Goal: Task Accomplishment & Management: Manage account settings

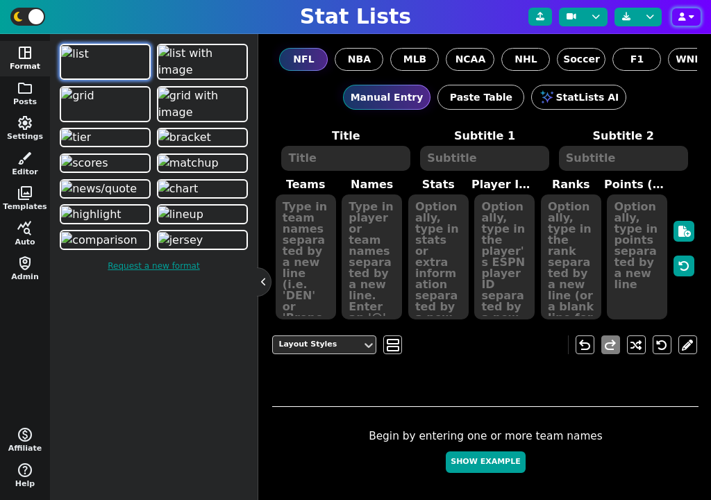
click at [681, 13] on icon "button" at bounding box center [682, 16] width 8 height 8
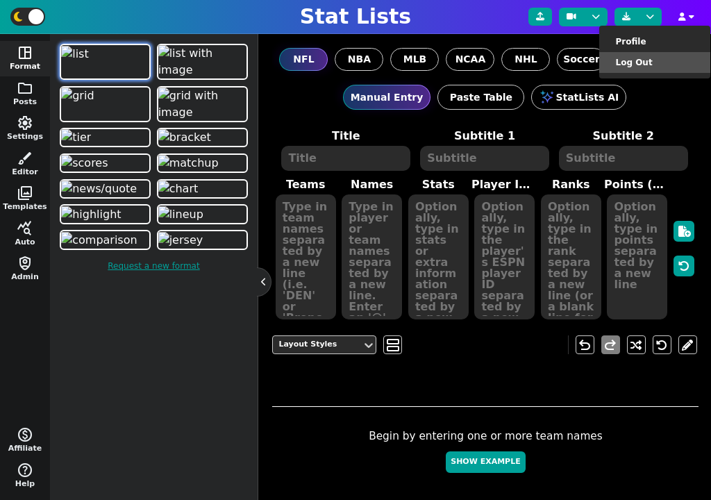
click at [669, 67] on li "Log Out" at bounding box center [654, 62] width 111 height 21
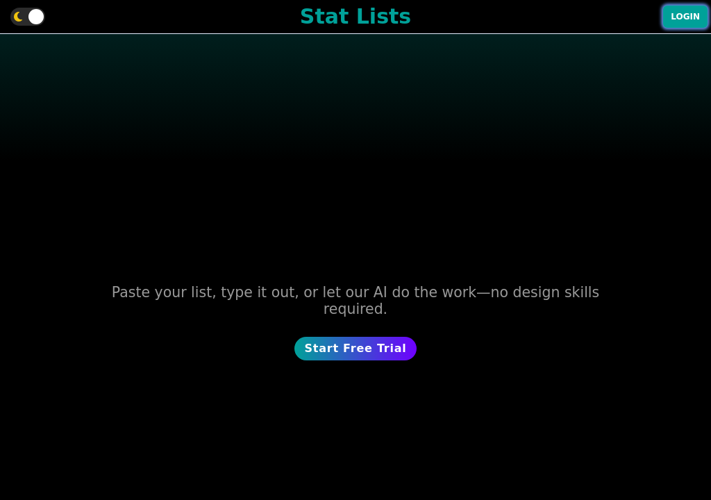
click at [683, 12] on button "Login" at bounding box center [685, 17] width 44 height 22
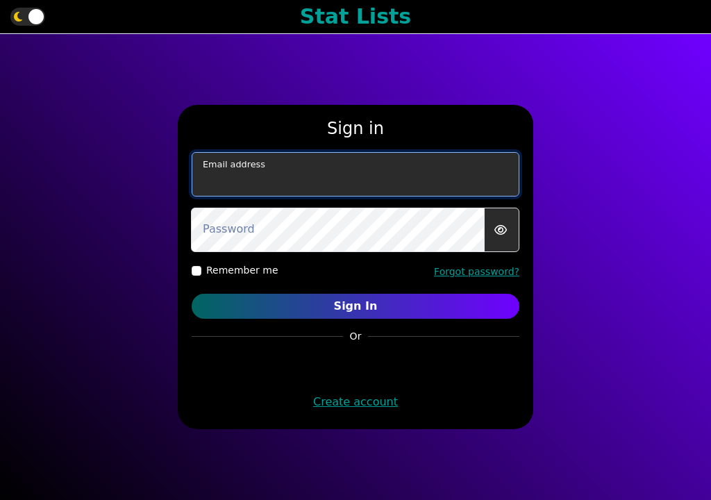
click at [373, 181] on input "email" at bounding box center [356, 174] width 328 height 44
paste input "[EMAIL_ADDRESS][DOMAIN_NAME]"
type input "[EMAIL_ADDRESS][DOMAIN_NAME]"
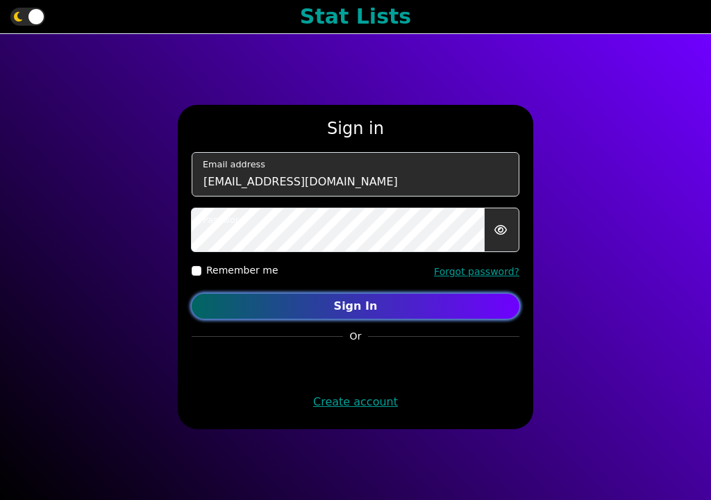
click at [448, 311] on button "Sign In" at bounding box center [356, 306] width 328 height 25
